Goal: Information Seeking & Learning: Learn about a topic

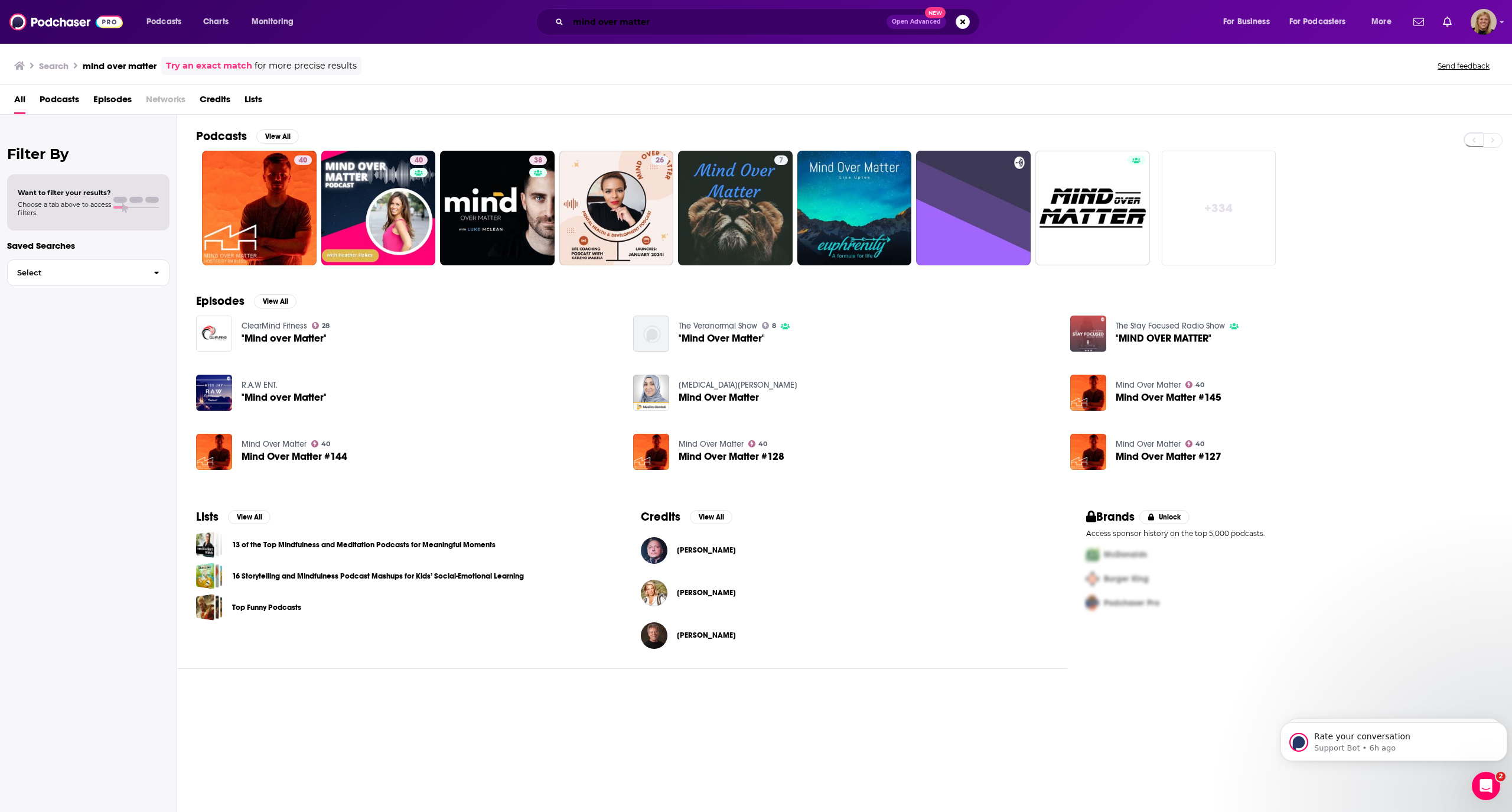
click at [641, 17] on input "mind over matter" at bounding box center [728, 22] width 319 height 19
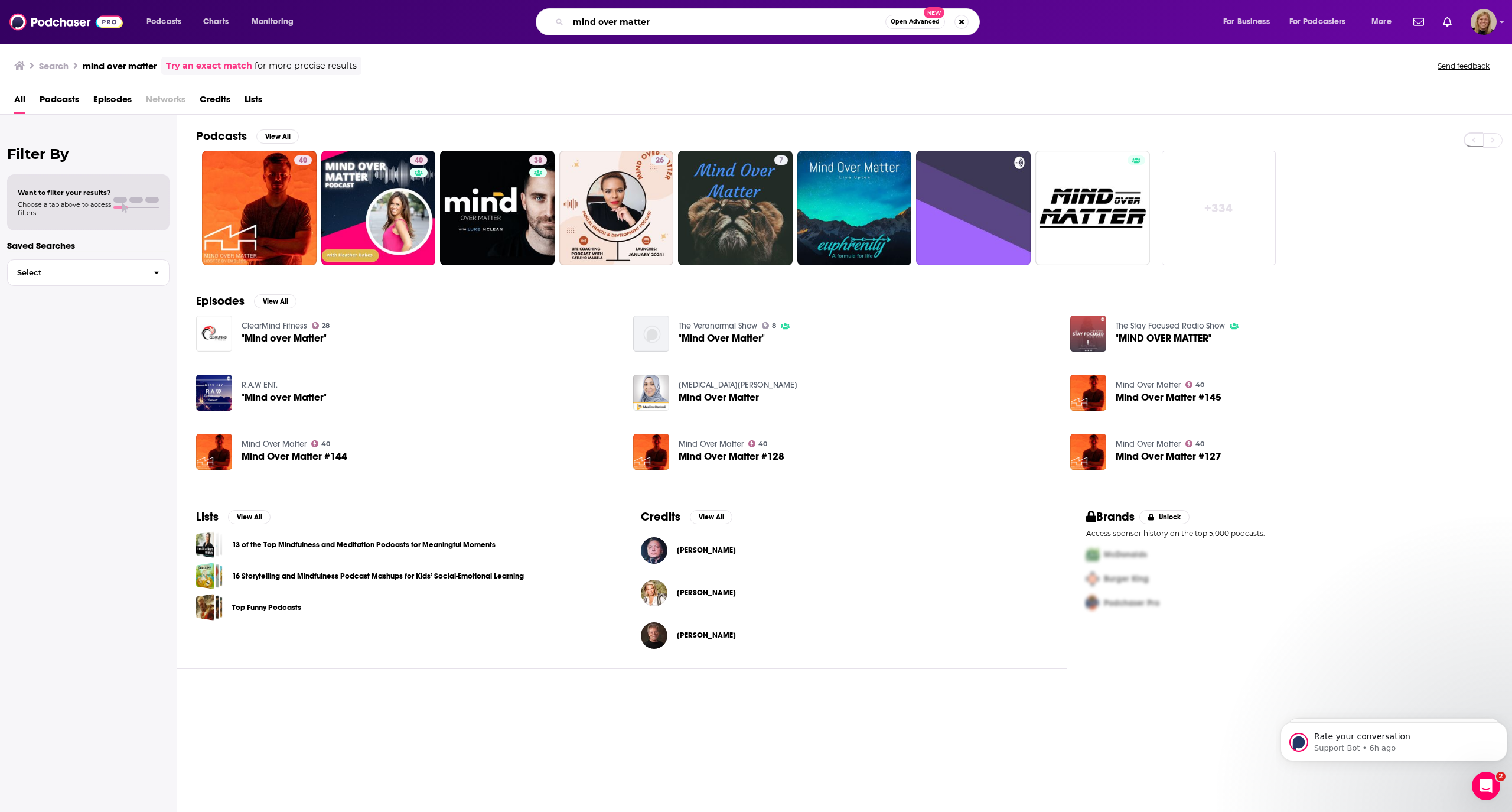
click at [641, 17] on input "mind over matter" at bounding box center [727, 22] width 317 height 19
type input "trying is winning"
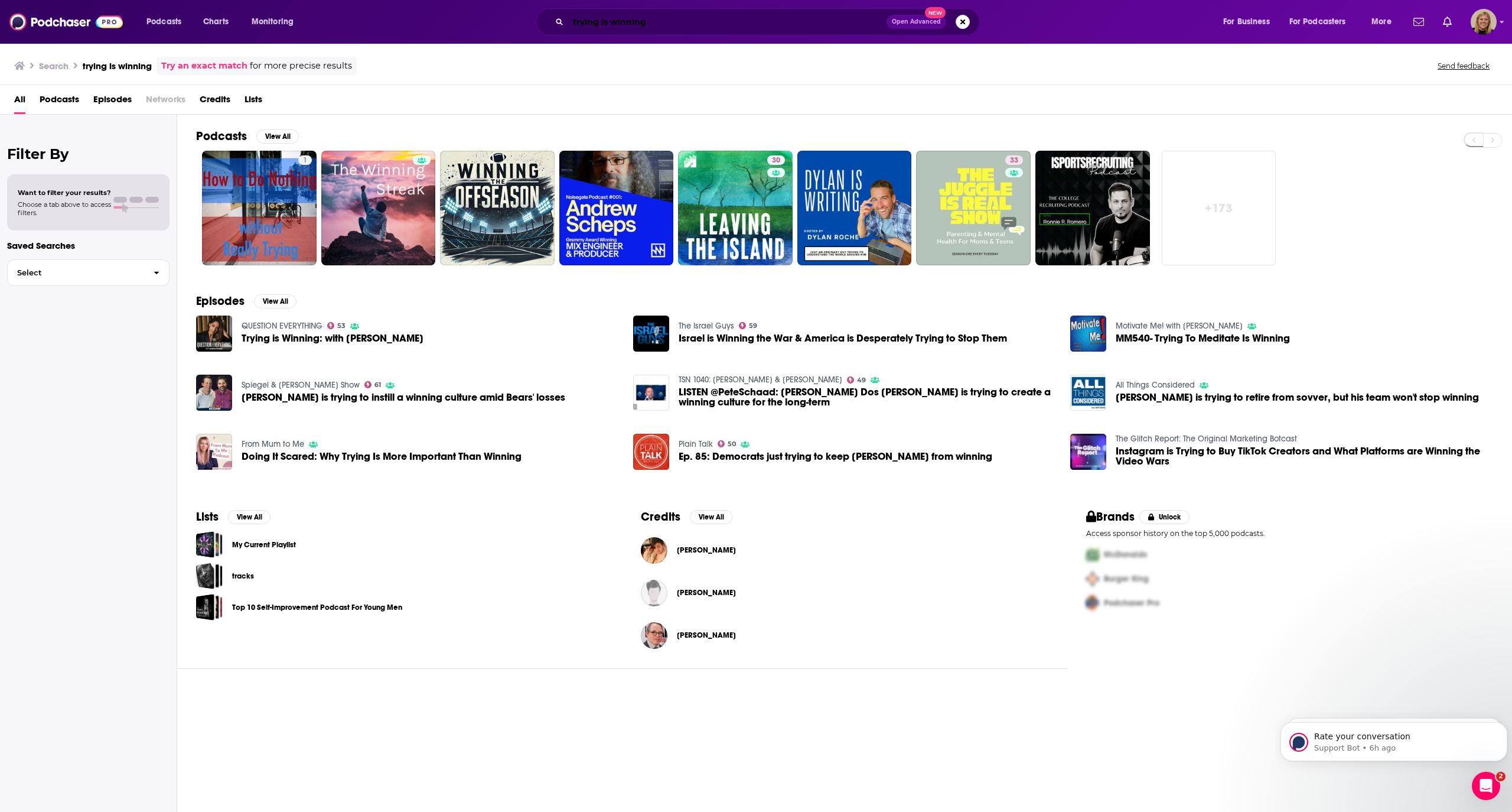
click at [667, 24] on input "trying is winning" at bounding box center [728, 22] width 319 height 19
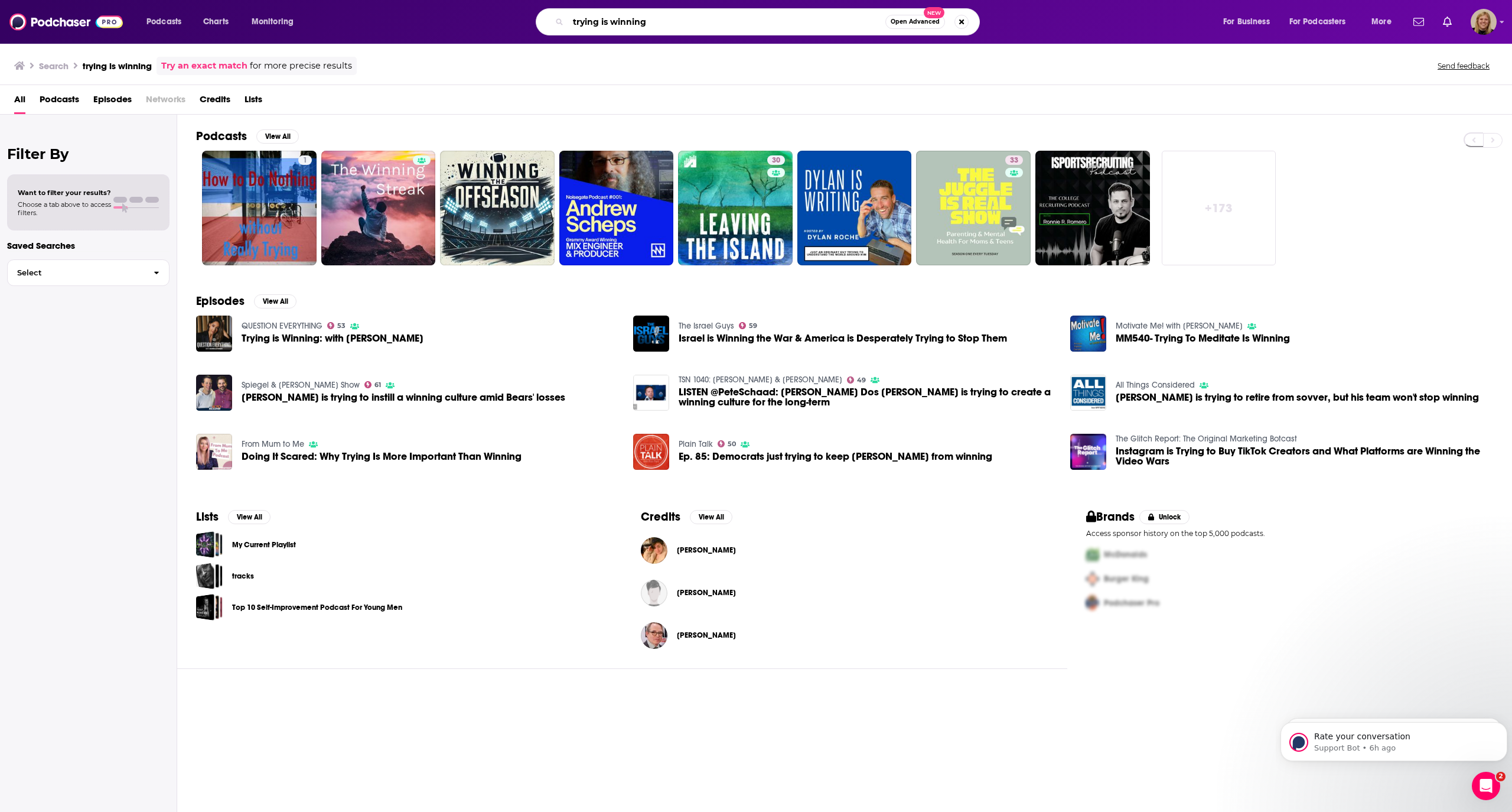
click at [667, 24] on input "trying is winning" at bounding box center [727, 22] width 317 height 19
click at [962, 213] on link "33 The Juggle Is Real Show: Parenting & Mental Health For Moms & Teens" at bounding box center [973, 208] width 114 height 114
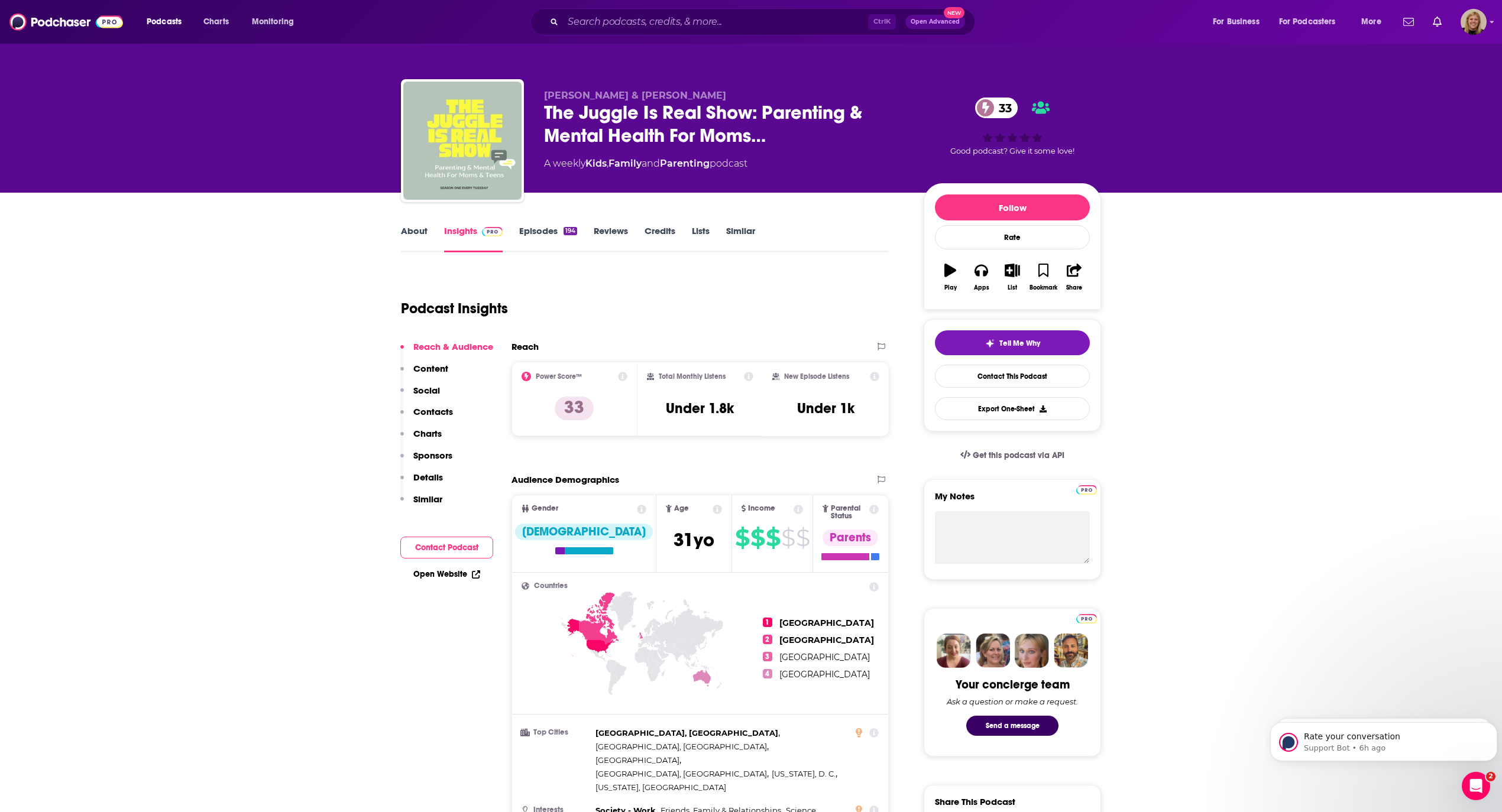
click at [419, 229] on link "About" at bounding box center [414, 239] width 27 height 27
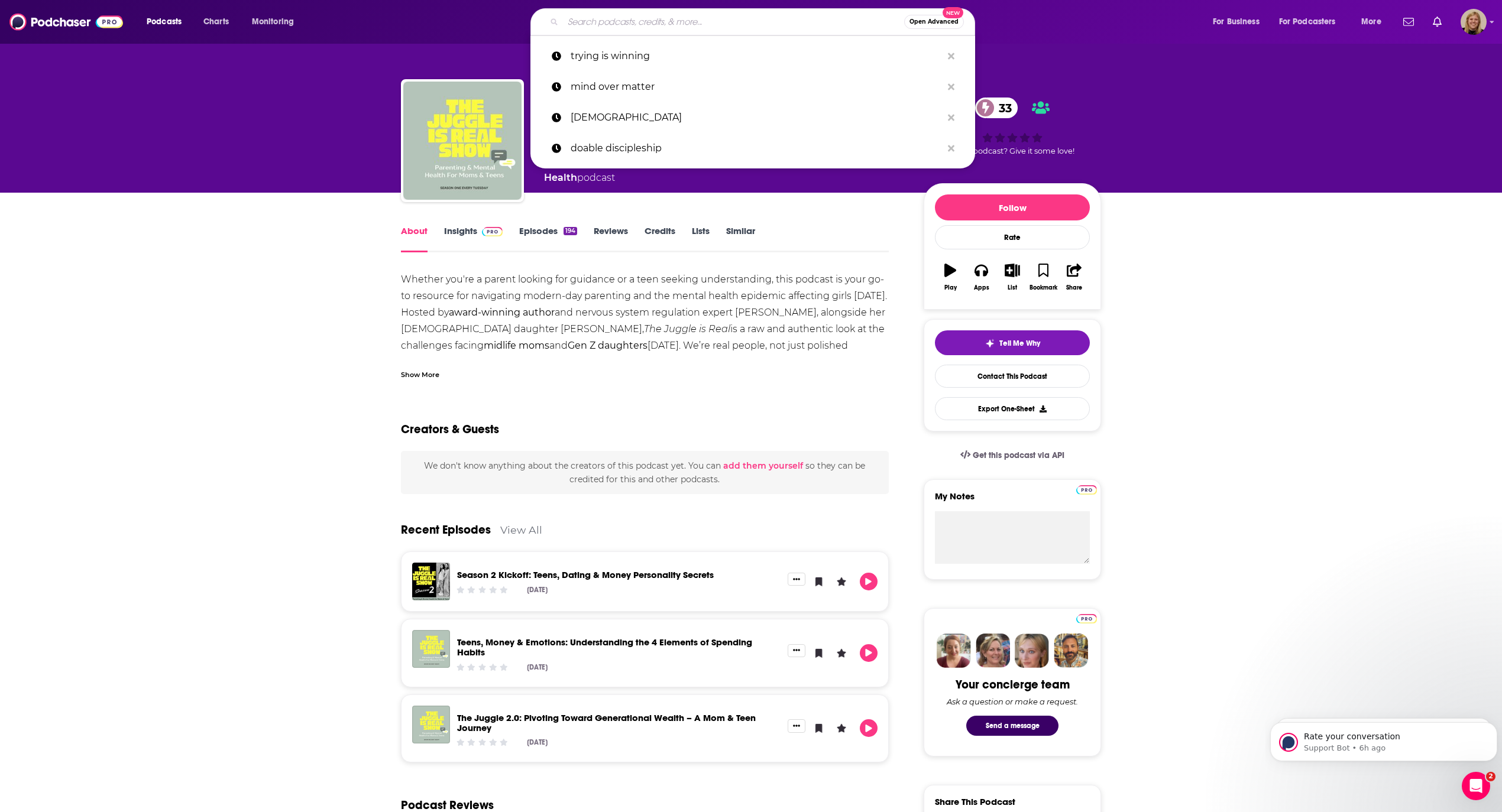
click at [676, 17] on input "Search podcasts, credits, & more..." at bounding box center [734, 22] width 341 height 19
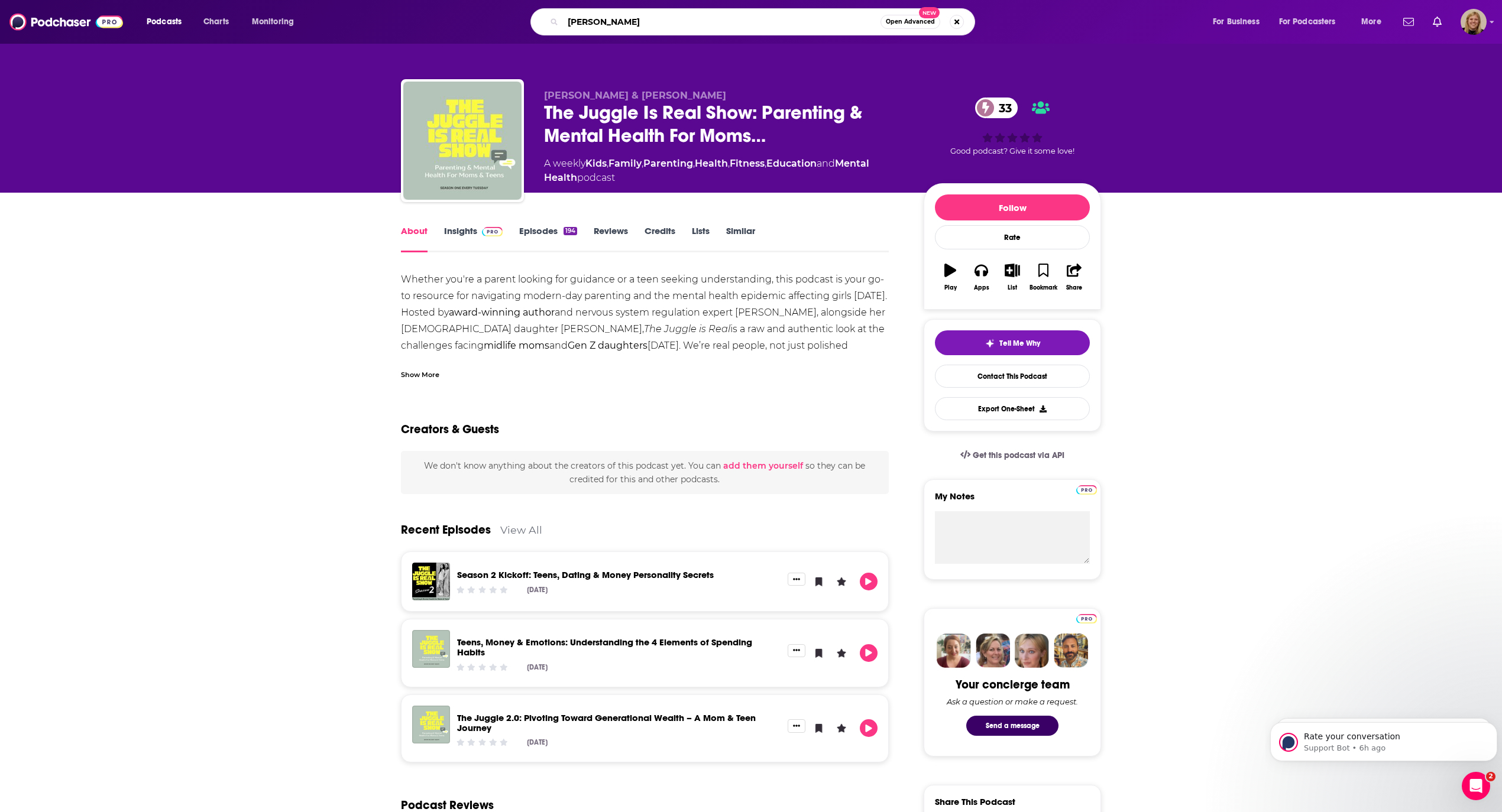
type input "[PERSON_NAME]"
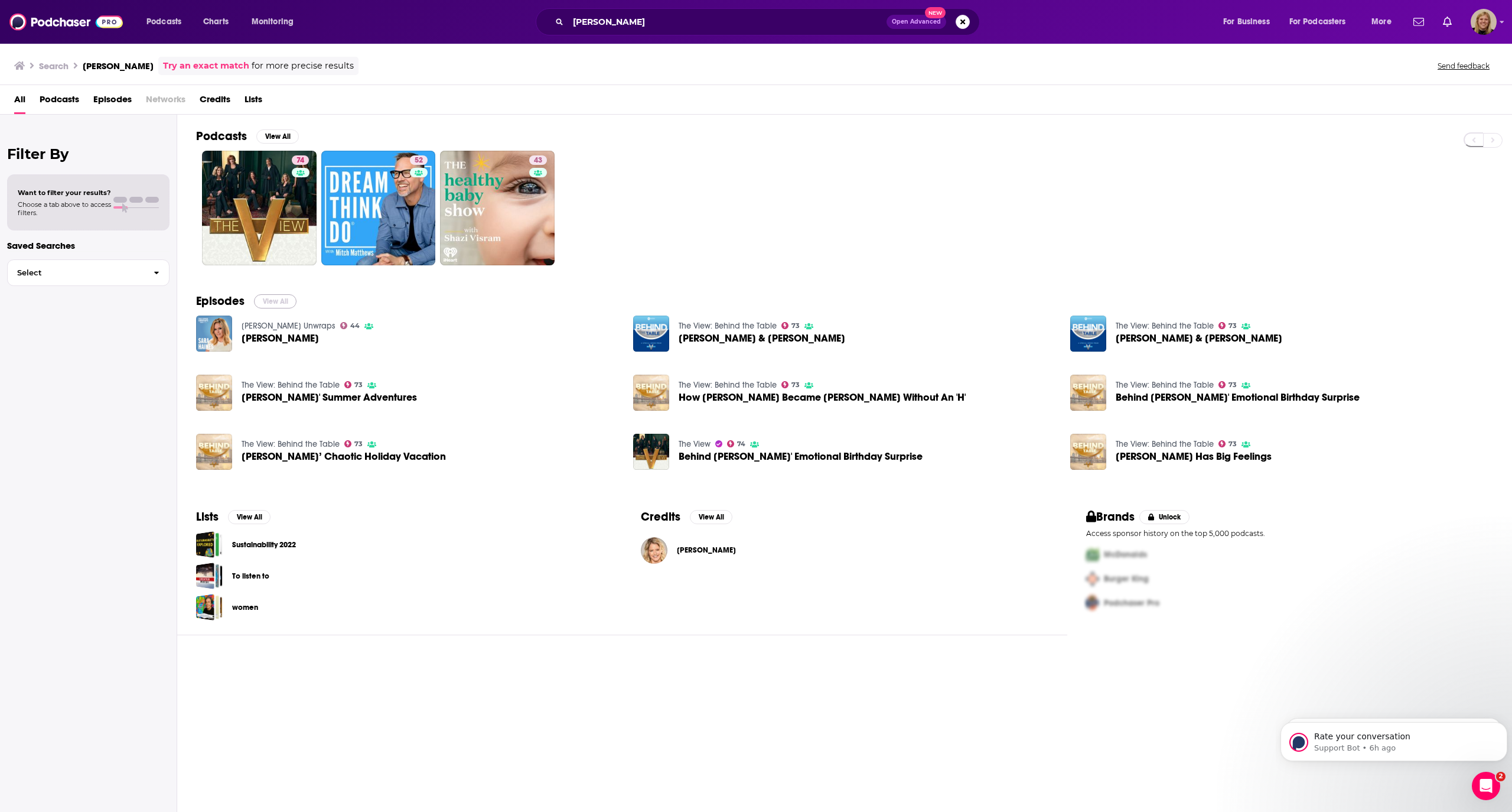
click at [284, 303] on button "View All" at bounding box center [275, 301] width 43 height 14
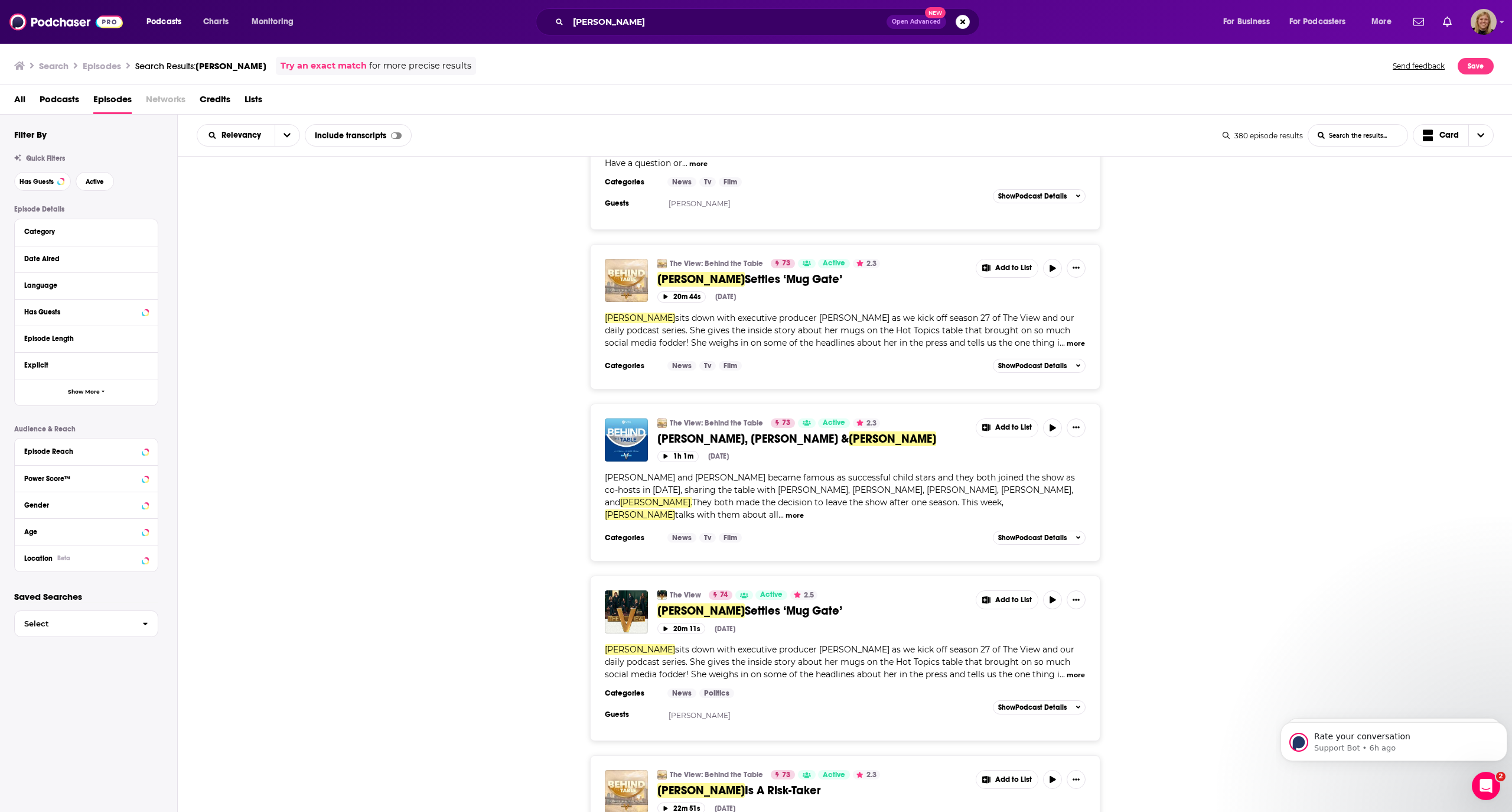
scroll to position [2284, 0]
